Goal: Find contact information: Find contact information

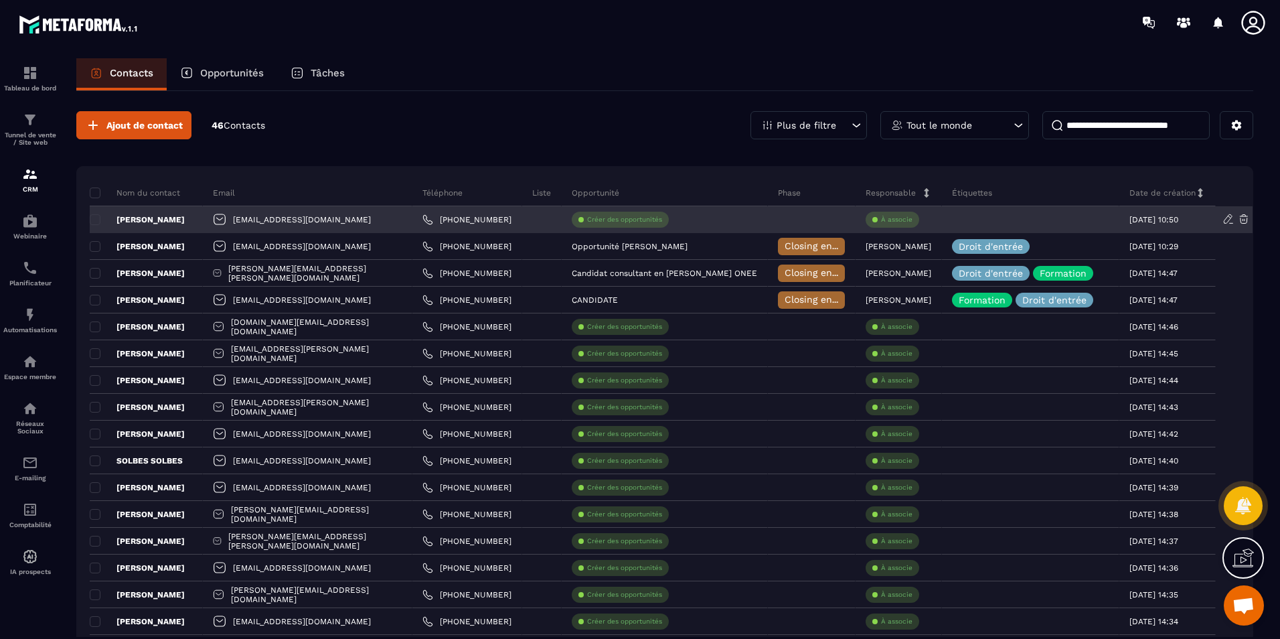
click at [294, 217] on div "[EMAIL_ADDRESS][DOMAIN_NAME]" at bounding box center [308, 219] width 210 height 27
click at [345, 220] on div "[EMAIL_ADDRESS][DOMAIN_NAME]" at bounding box center [308, 219] width 210 height 27
drag, startPoint x: 345, startPoint y: 220, endPoint x: 376, endPoint y: 224, distance: 31.7
click at [376, 224] on div "[EMAIL_ADDRESS][DOMAIN_NAME]" at bounding box center [308, 219] width 210 height 27
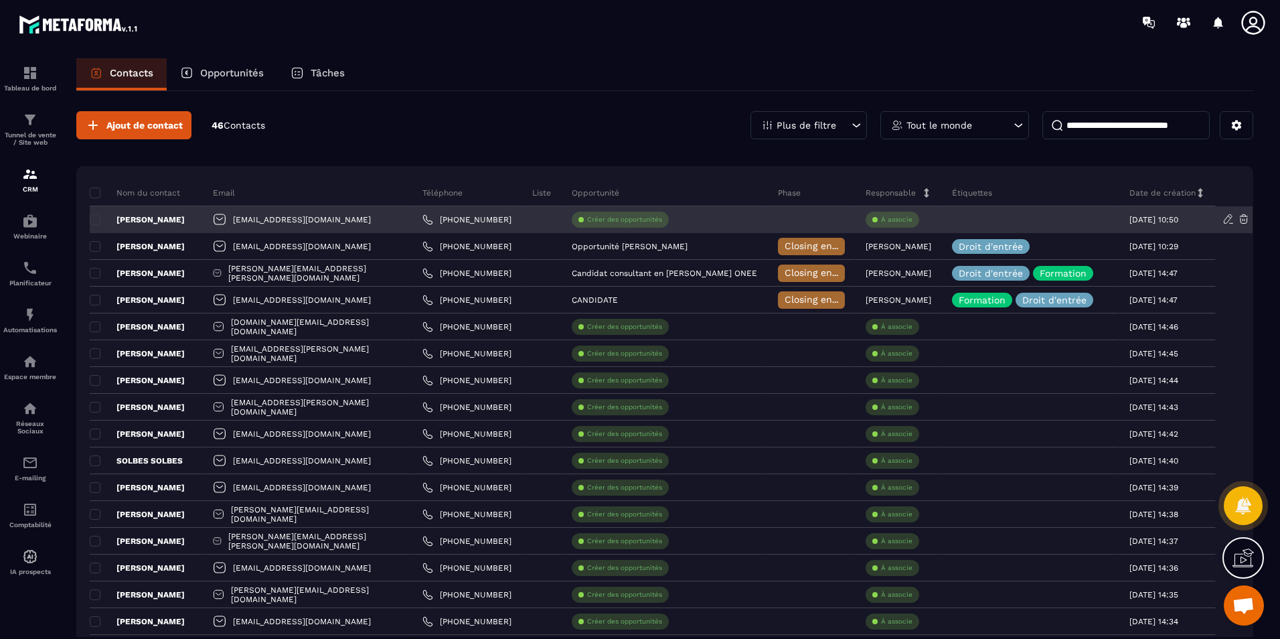
click at [370, 217] on div "[EMAIL_ADDRESS][DOMAIN_NAME]" at bounding box center [308, 219] width 210 height 27
drag, startPoint x: 370, startPoint y: 217, endPoint x: 266, endPoint y: 214, distance: 103.8
click at [266, 214] on div "[EMAIL_ADDRESS][DOMAIN_NAME]" at bounding box center [308, 219] width 210 height 27
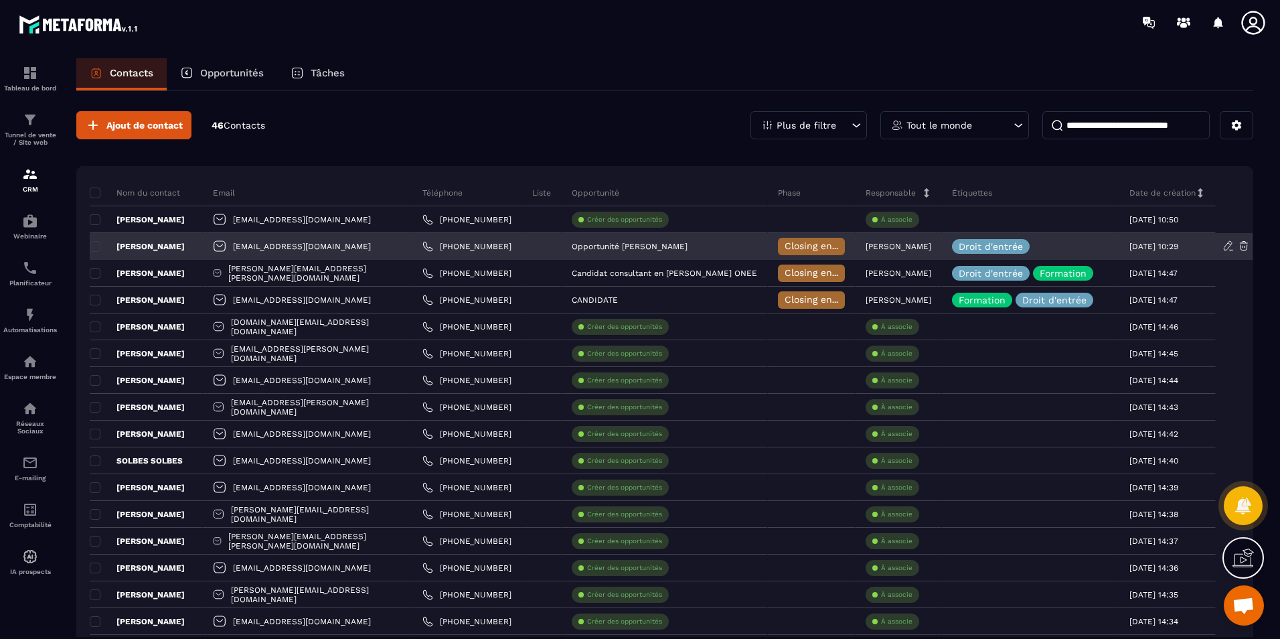
drag, startPoint x: 266, startPoint y: 214, endPoint x: 398, endPoint y: 246, distance: 135.1
click at [398, 246] on div "[EMAIL_ADDRESS][DOMAIN_NAME]" at bounding box center [308, 246] width 210 height 27
drag, startPoint x: 398, startPoint y: 246, endPoint x: 407, endPoint y: 246, distance: 9.4
click at [407, 246] on div "[EMAIL_ADDRESS][DOMAIN_NAME]" at bounding box center [308, 246] width 210 height 27
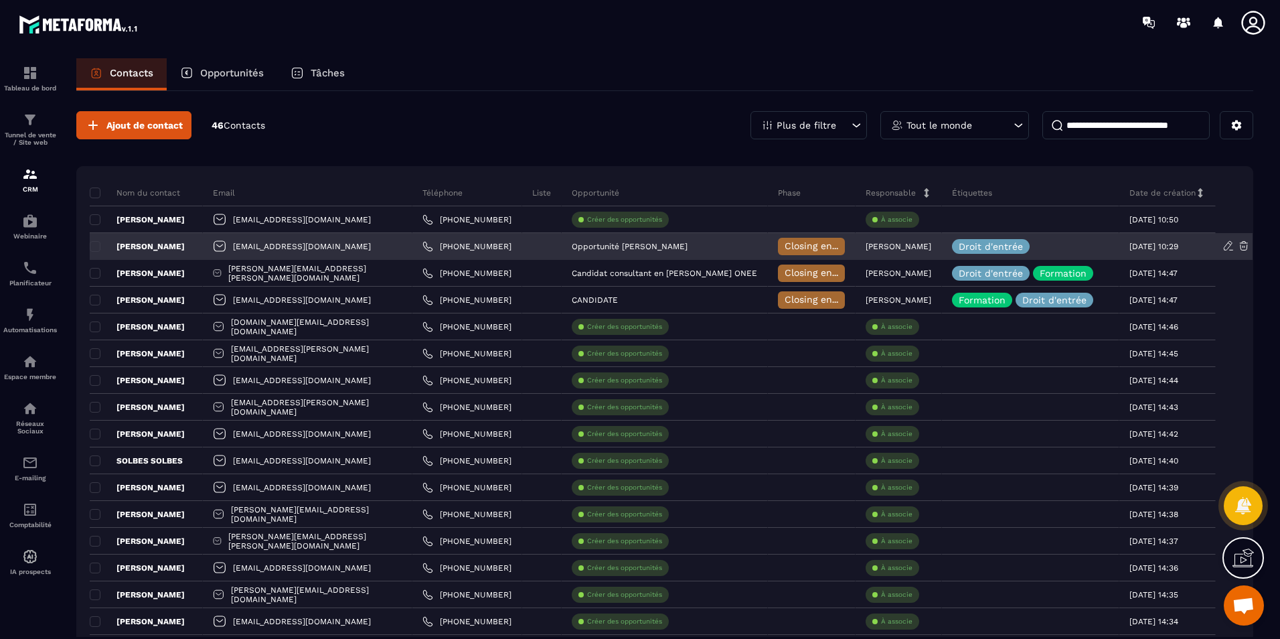
click at [405, 246] on div "[EMAIL_ADDRESS][DOMAIN_NAME]" at bounding box center [308, 246] width 210 height 27
drag, startPoint x: 405, startPoint y: 246, endPoint x: 269, endPoint y: 249, distance: 136.0
click at [269, 249] on div "[EMAIL_ADDRESS][DOMAIN_NAME]" at bounding box center [308, 246] width 210 height 27
copy p "[EMAIL_ADDRESS][DOMAIN_NAME]"
